Goal: Task Accomplishment & Management: Manage account settings

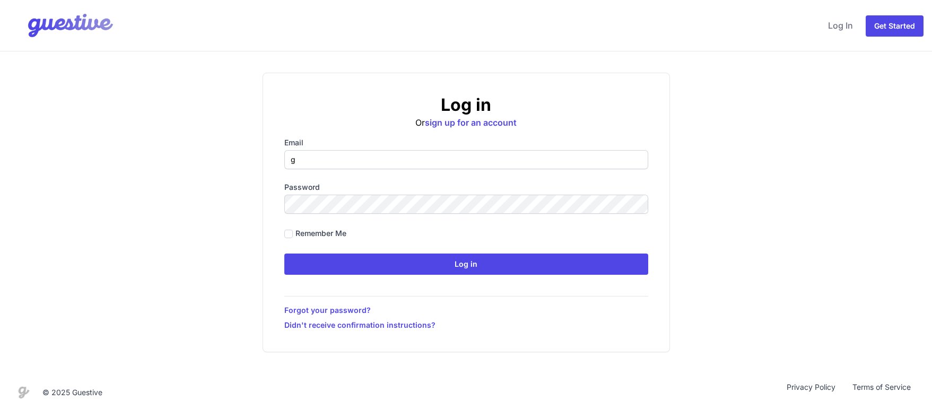
type input "[PERSON_NAME][EMAIL_ADDRESS][DOMAIN_NAME]"
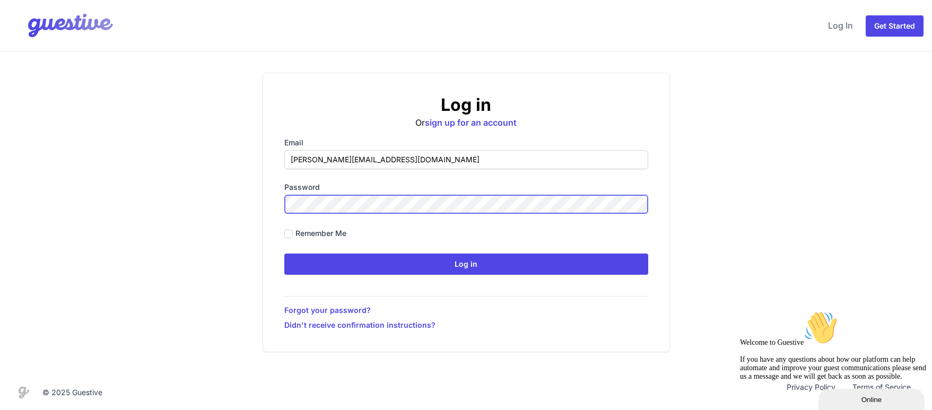
click at [284, 254] on input "Log in" at bounding box center [466, 264] width 364 height 21
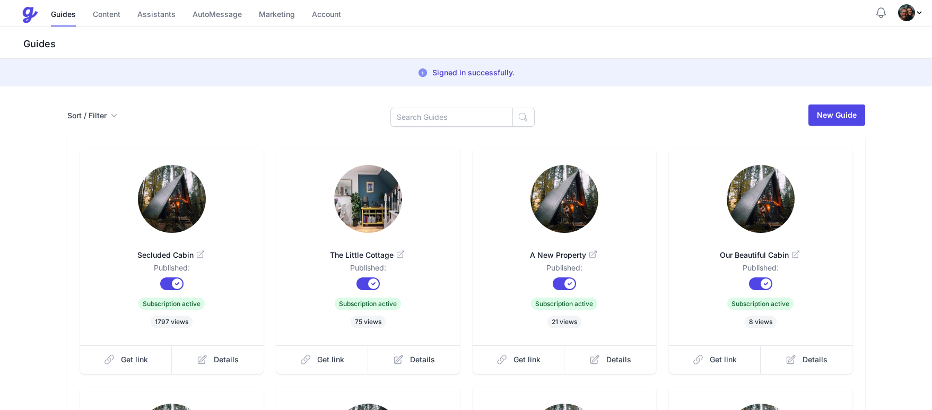
click at [911, 7] on img "Profile Menu" at bounding box center [906, 12] width 17 height 17
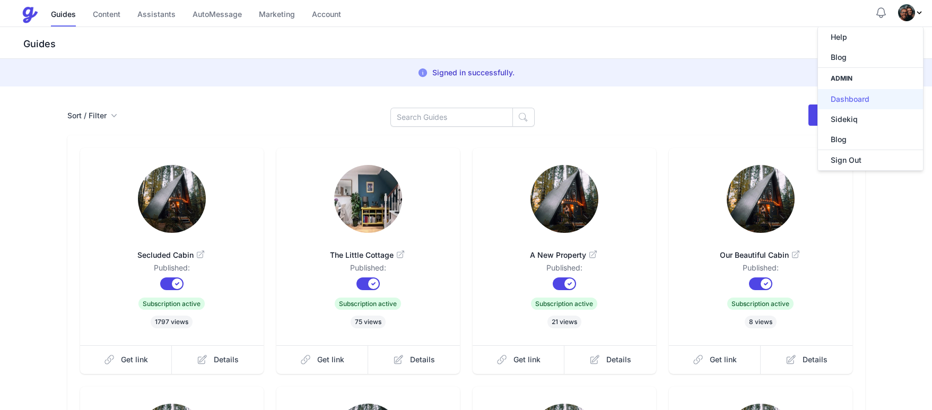
click at [861, 94] on link "Dashboard" at bounding box center [870, 99] width 105 height 20
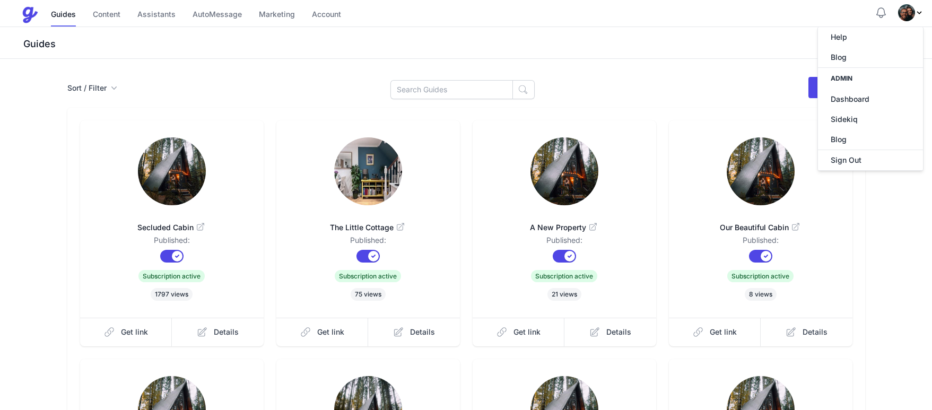
click at [708, 64] on div "Sort / Filter Sort Name Created Unsorted All Published Unpublished Archived New…" at bounding box center [466, 353] width 932 height 589
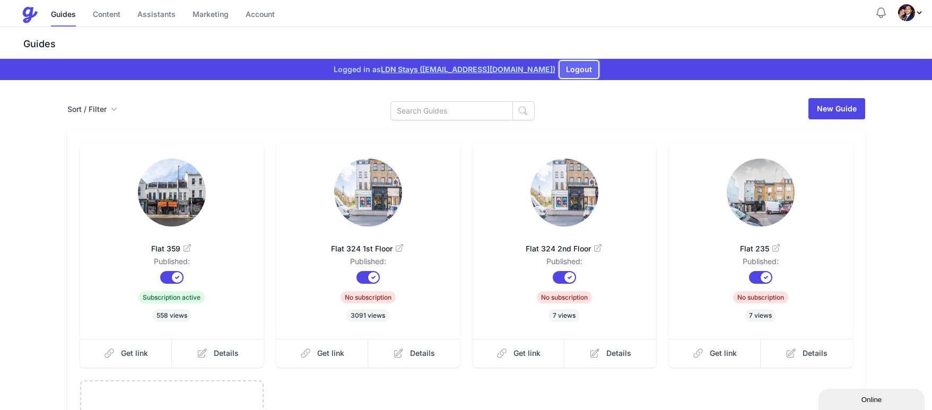
click at [560, 69] on button "Logout" at bounding box center [579, 69] width 39 height 17
